Goal: Task Accomplishment & Management: Manage account settings

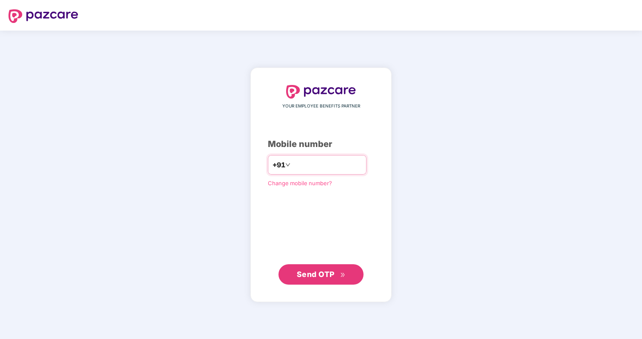
type input "**********"
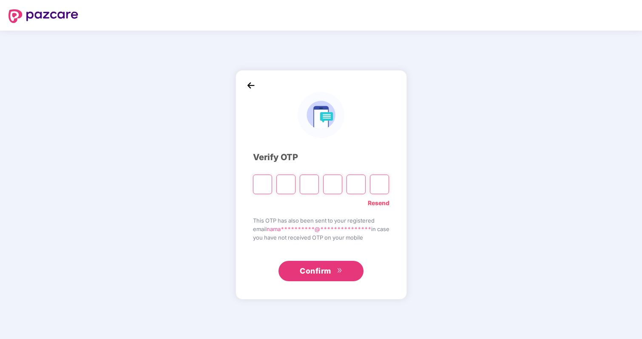
type input "*"
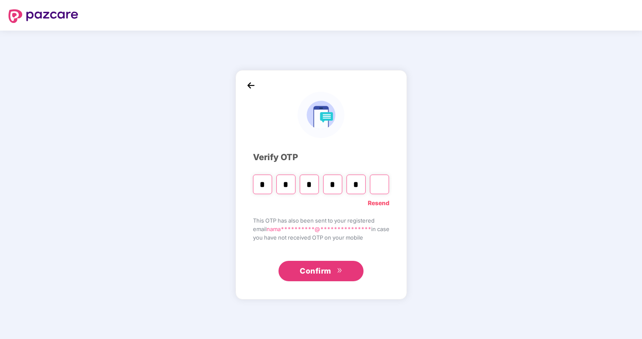
type input "*"
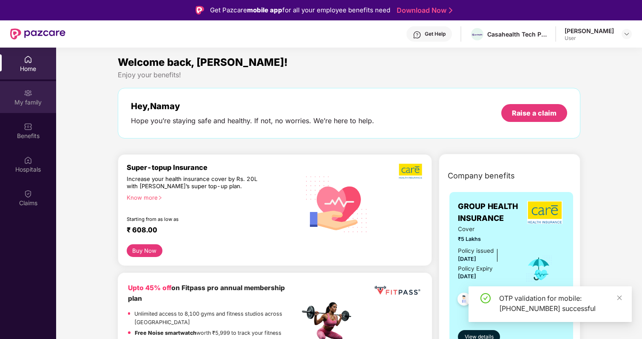
click at [37, 99] on div "My family" at bounding box center [28, 102] width 56 height 8
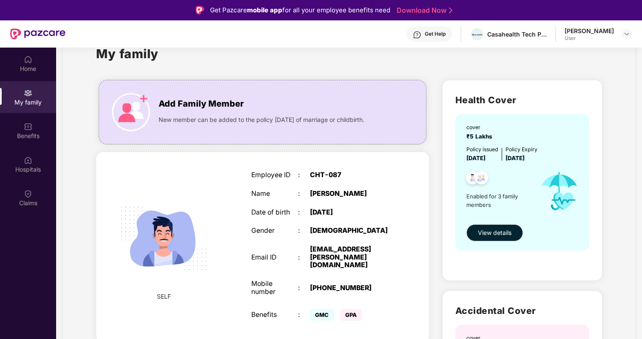
scroll to position [34, 0]
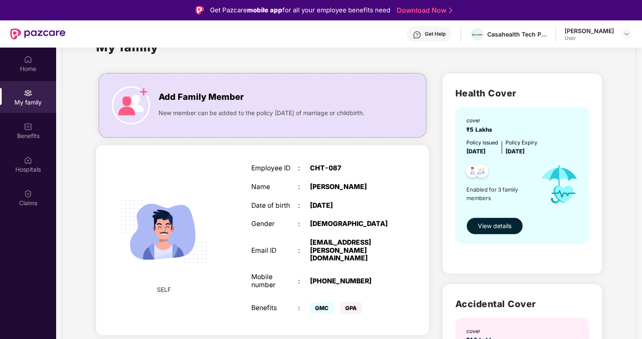
click at [314, 216] on div "Employee ID : CHT-087 Name : [PERSON_NAME] Date of birth : [DEMOGRAPHIC_DATA] G…" at bounding box center [322, 240] width 158 height 173
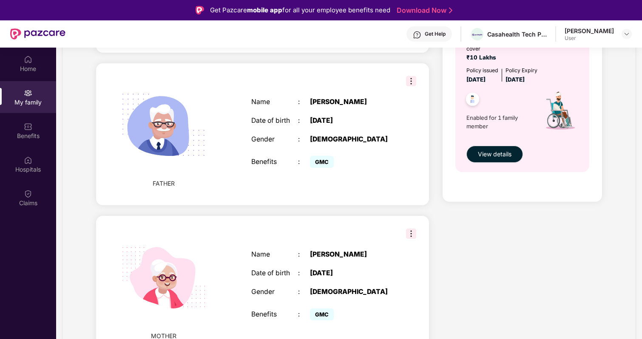
scroll to position [0, 0]
